Goal: Information Seeking & Learning: Learn about a topic

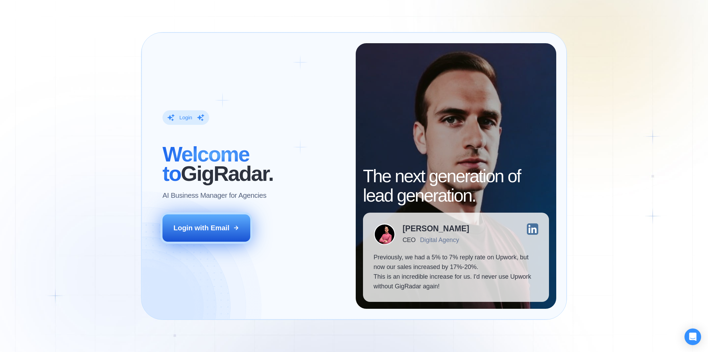
click at [222, 230] on div "Login with Email" at bounding box center [202, 228] width 56 height 10
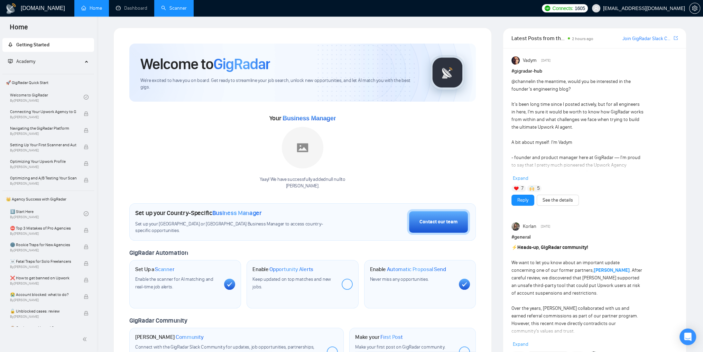
click at [174, 9] on link "Scanner" at bounding box center [174, 8] width 26 height 6
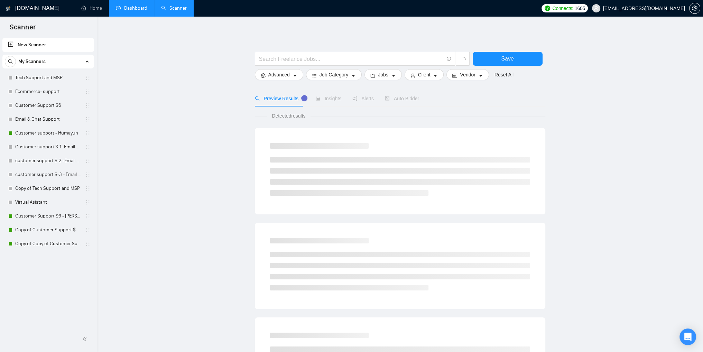
click at [130, 9] on link "Dashboard" at bounding box center [131, 8] width 31 height 6
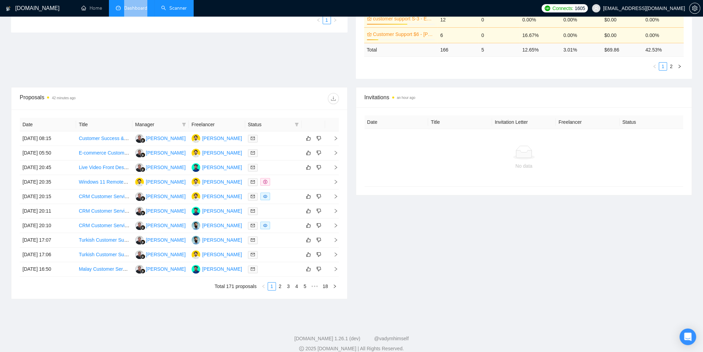
scroll to position [208, 0]
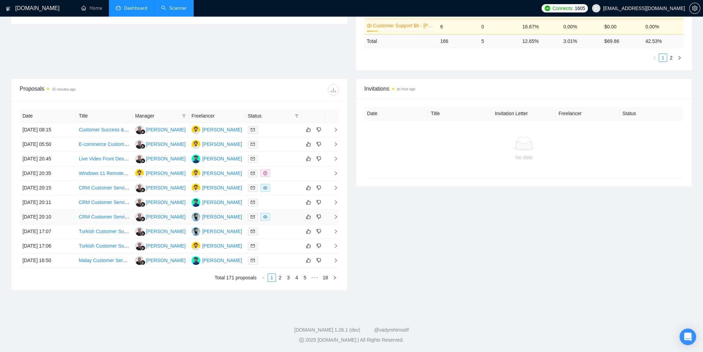
click at [336, 216] on icon "right" at bounding box center [335, 216] width 5 height 5
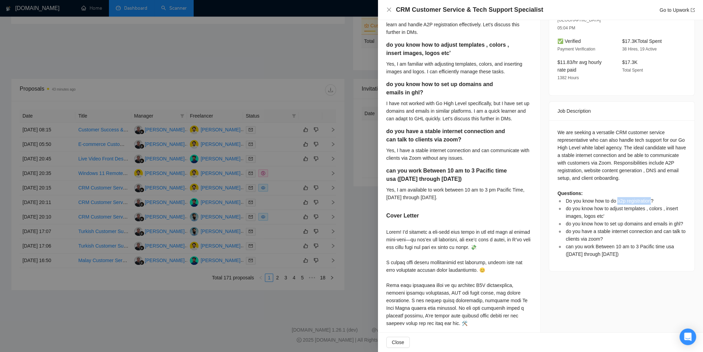
drag, startPoint x: 616, startPoint y: 186, endPoint x: 650, endPoint y: 184, distance: 34.0
click at [650, 198] on span "Do you know how to do a2p registration?" at bounding box center [610, 201] width 88 height 6
copy span "a2p registration"
click at [329, 187] on div at bounding box center [351, 176] width 703 height 352
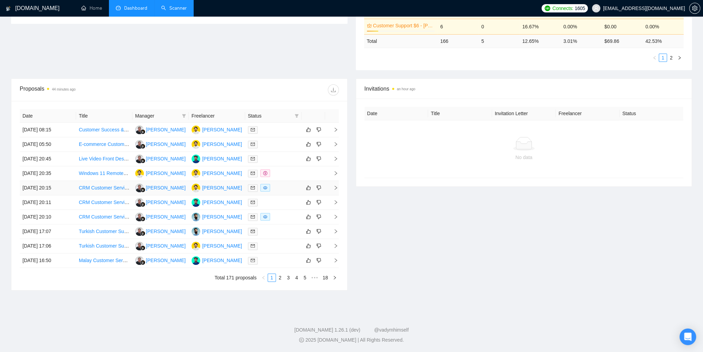
click at [333, 187] on span "right" at bounding box center [333, 187] width 10 height 5
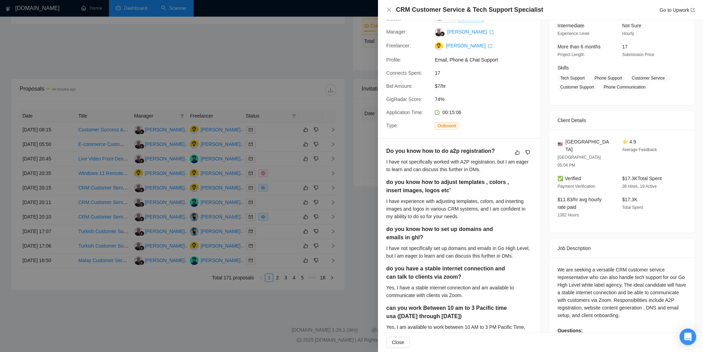
scroll to position [69, 0]
click at [389, 10] on icon "close" at bounding box center [389, 10] width 4 height 4
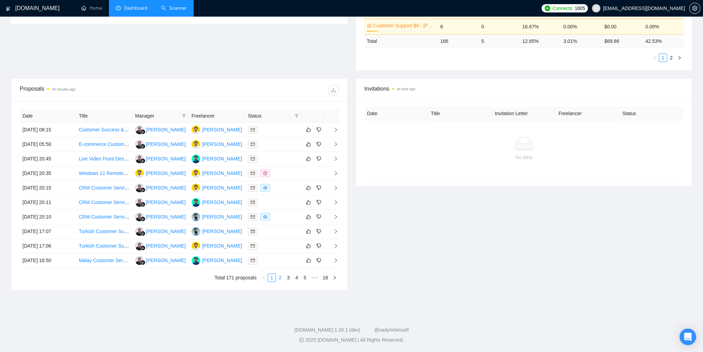
click at [280, 277] on link "2" at bounding box center [280, 278] width 8 height 8
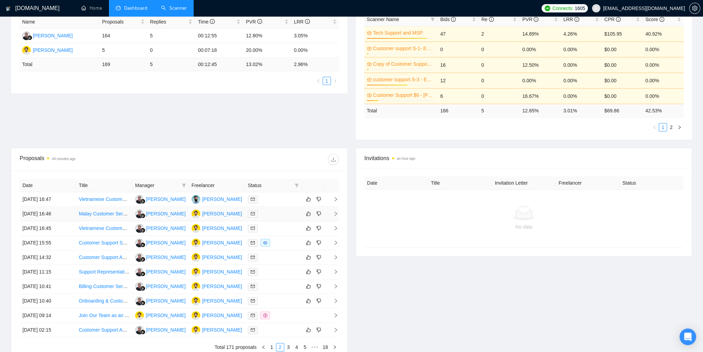
scroll to position [208, 0]
